Goal: Task Accomplishment & Management: Manage account settings

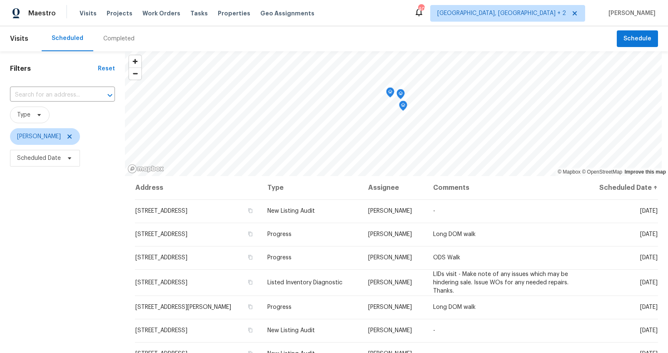
scroll to position [6, 0]
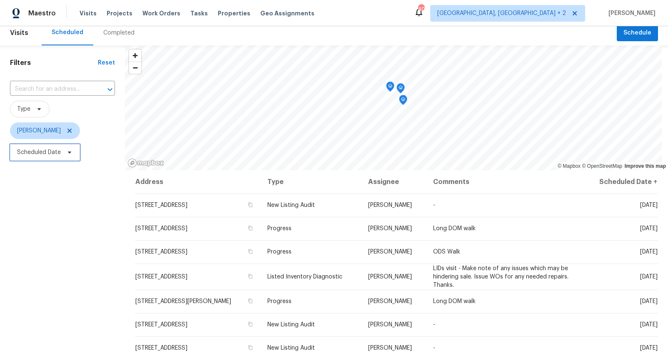
click at [48, 153] on span "Scheduled Date" at bounding box center [39, 152] width 44 height 8
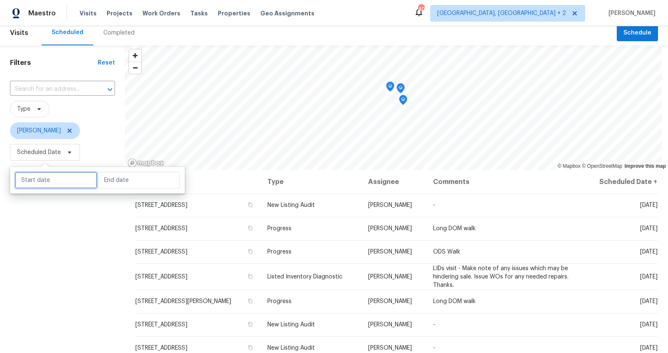
click at [42, 174] on input "text" at bounding box center [56, 180] width 82 height 17
select select "9"
select select "2025"
select select "10"
select select "2025"
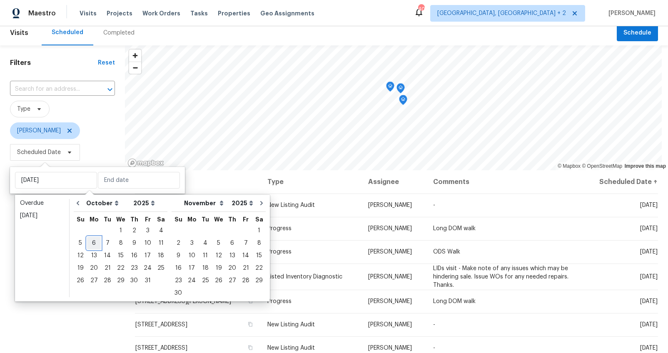
click at [93, 248] on div "6" at bounding box center [94, 243] width 14 height 12
type input "Mon, Oct 06"
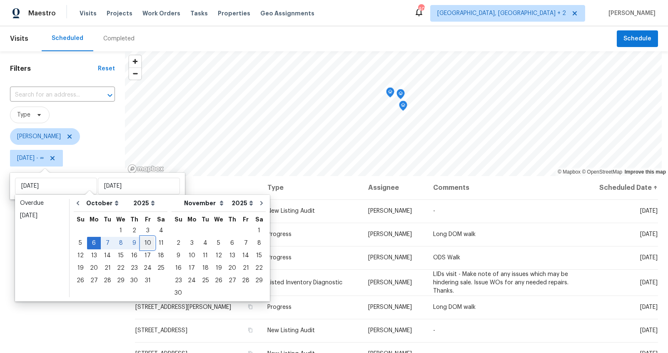
click at [147, 245] on div "10" at bounding box center [148, 243] width 14 height 12
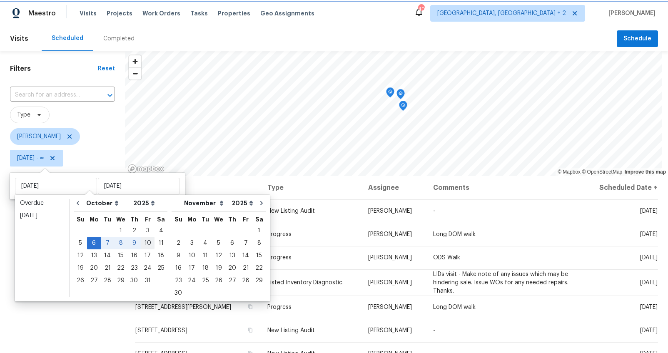
type input "Fri, Oct 10"
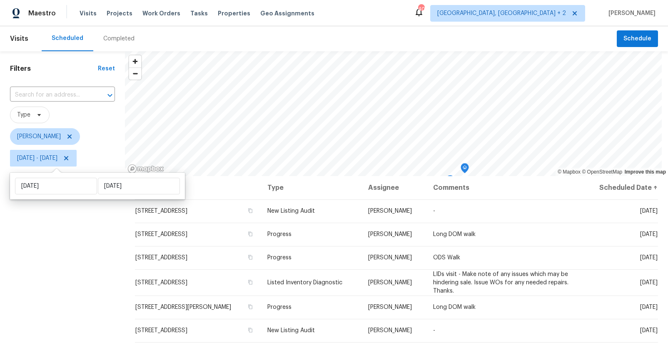
click at [72, 270] on div "Filters Reset ​ Type Alex Baum Mon, Oct 06 - Fri, Oct 10" at bounding box center [62, 254] width 125 height 407
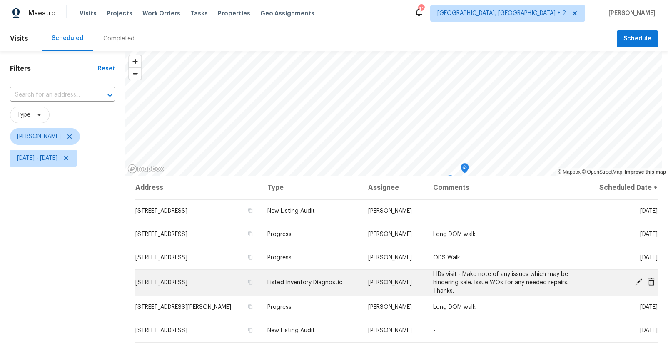
scroll to position [12, 0]
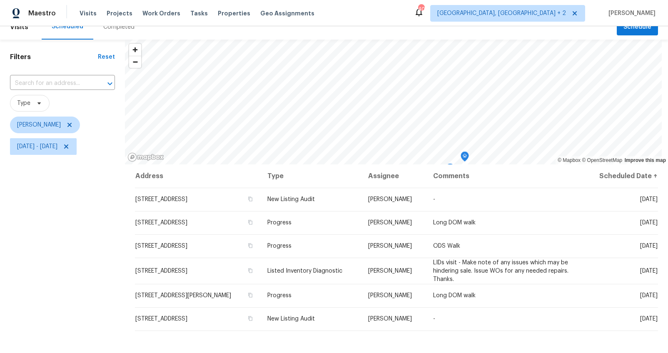
click at [80, 212] on div "Filters Reset ​ Type Alex Baum Mon, Oct 06 - Fri, Oct 10" at bounding box center [62, 243] width 125 height 407
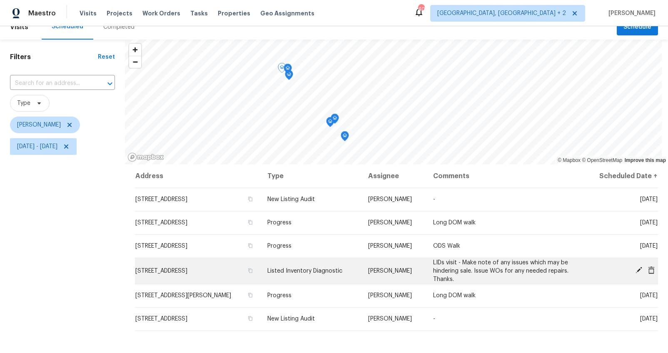
click at [636, 269] on icon at bounding box center [639, 270] width 7 height 7
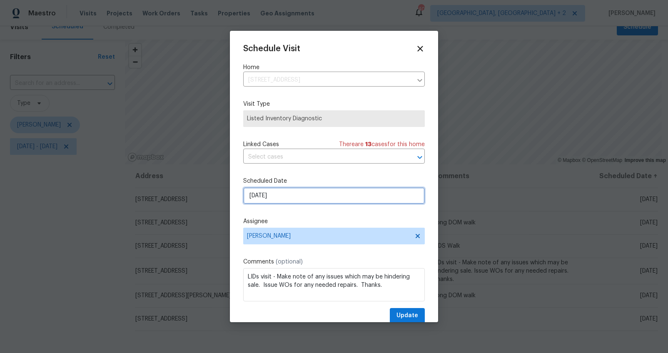
click at [260, 196] on input "10/8/2025" at bounding box center [334, 195] width 182 height 17
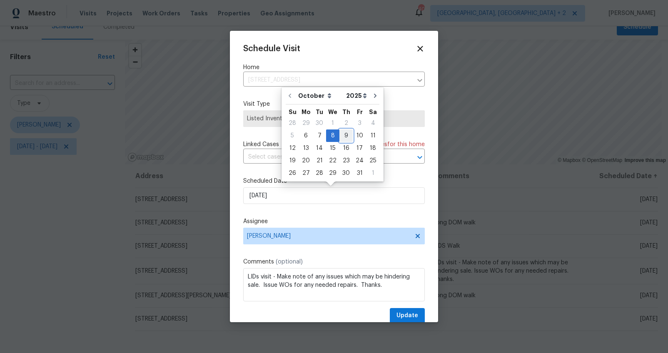
click at [346, 134] on div "9" at bounding box center [346, 136] width 13 height 12
type input "10/9/2025"
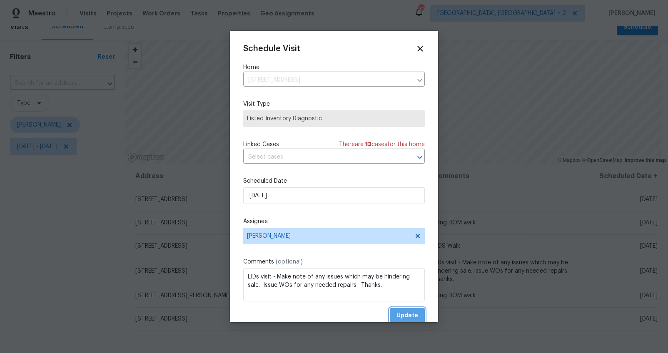
click at [397, 313] on span "Update" at bounding box center [408, 316] width 22 height 10
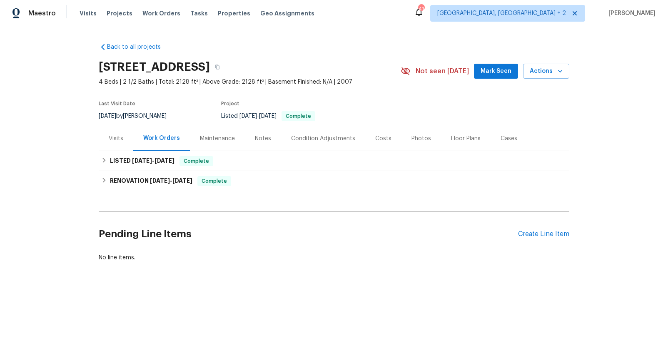
click at [402, 135] on div "Photos" at bounding box center [422, 138] width 40 height 25
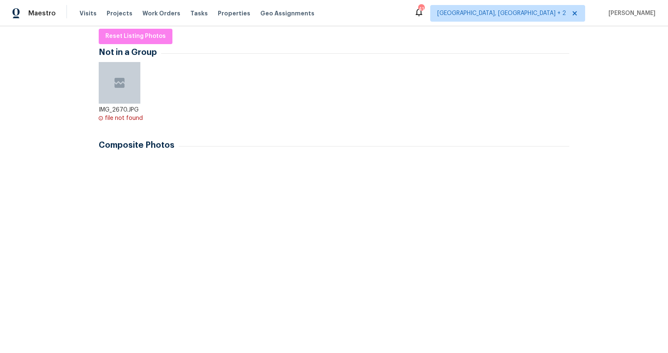
scroll to position [131, 0]
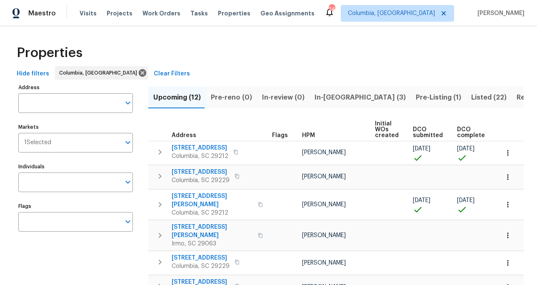
click at [471, 95] on span "Listed (22)" at bounding box center [488, 98] width 35 height 12
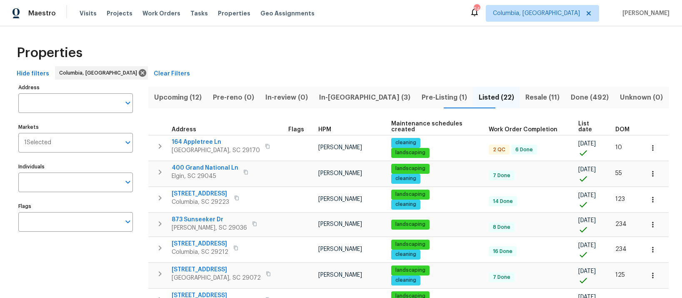
click at [612, 119] on th "DOM" at bounding box center [626, 126] width 28 height 17
click at [615, 127] on span "DOM" at bounding box center [622, 130] width 14 height 6
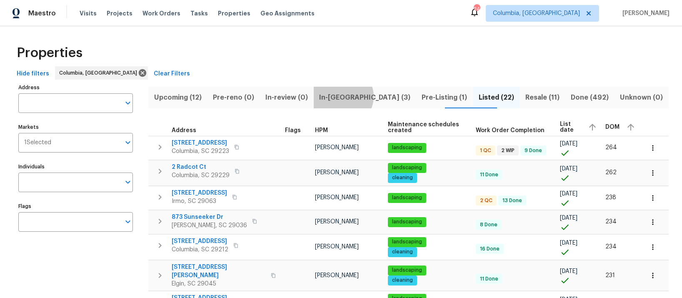
click at [359, 96] on span "In-reno (3)" at bounding box center [365, 98] width 92 height 12
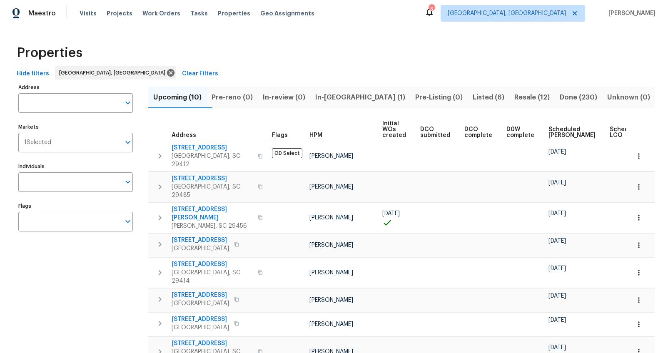
click at [349, 100] on span "In-reno (1)" at bounding box center [360, 98] width 90 height 12
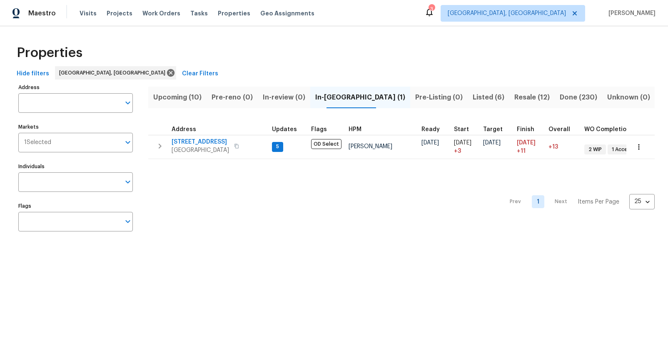
click at [473, 101] on span "Listed (6)" at bounding box center [489, 98] width 32 height 12
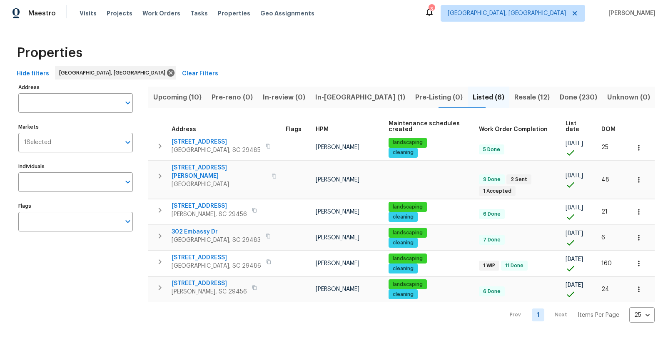
click at [603, 130] on span "DOM" at bounding box center [609, 130] width 14 height 6
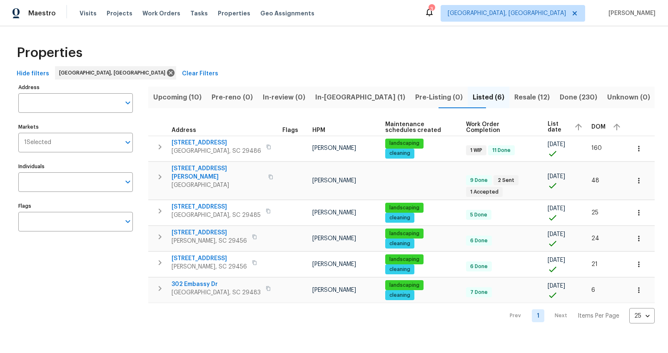
click at [355, 99] on span "In-reno (1)" at bounding box center [360, 98] width 90 height 12
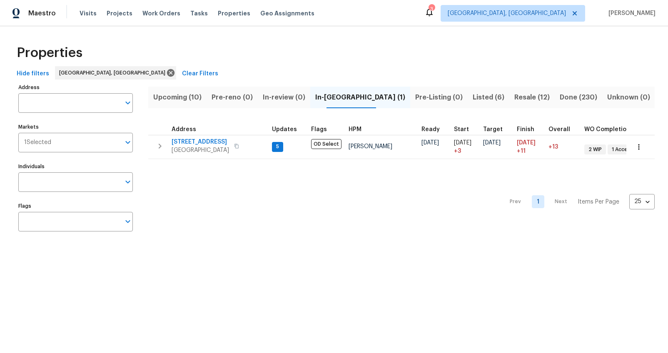
click at [473, 98] on span "Listed (6)" at bounding box center [489, 98] width 32 height 12
